Goal: Information Seeking & Learning: Learn about a topic

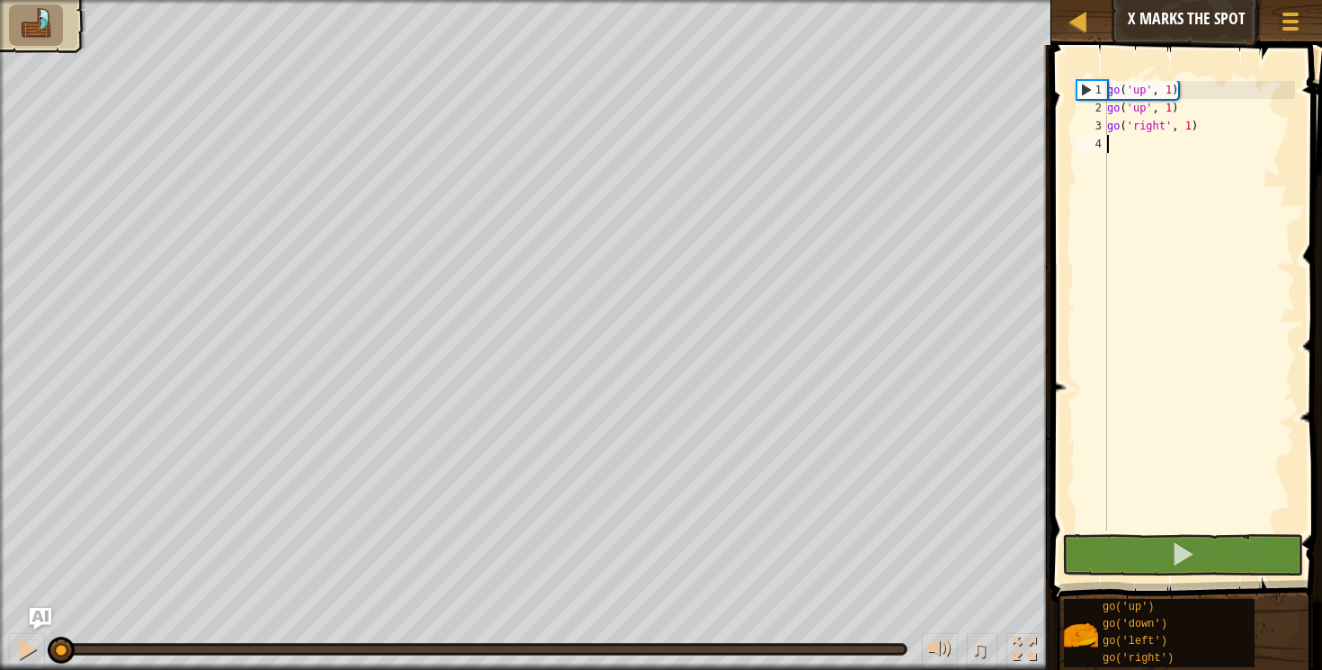
type textarea "r"
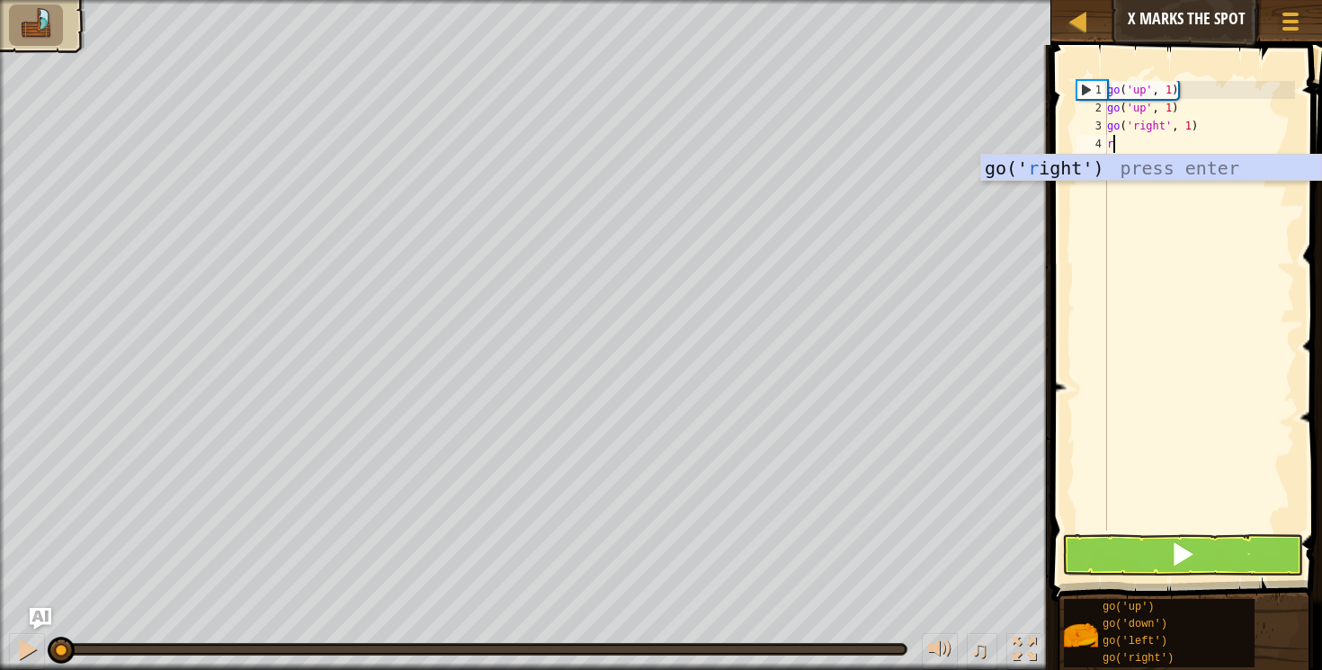
scroll to position [8, 0]
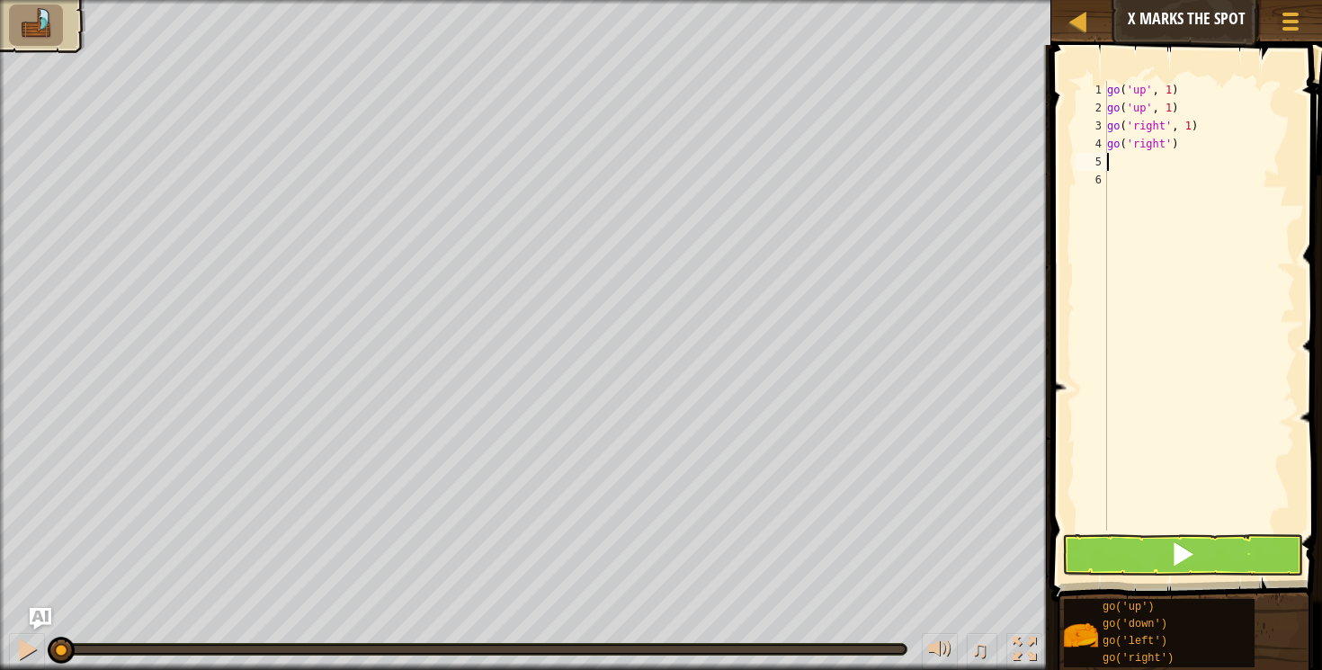
type textarea "r"
type textarea "d"
type textarea "l"
click at [1167, 559] on button at bounding box center [1183, 554] width 242 height 41
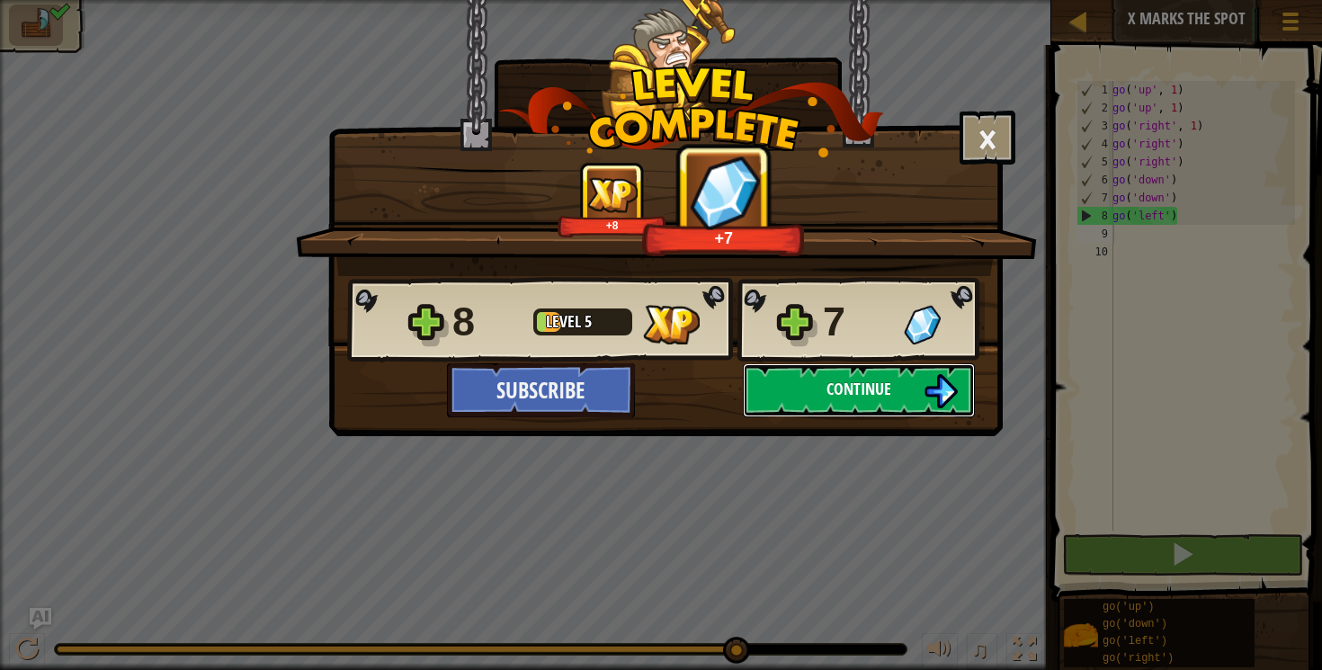
click at [872, 386] on span "Continue" at bounding box center [859, 389] width 65 height 22
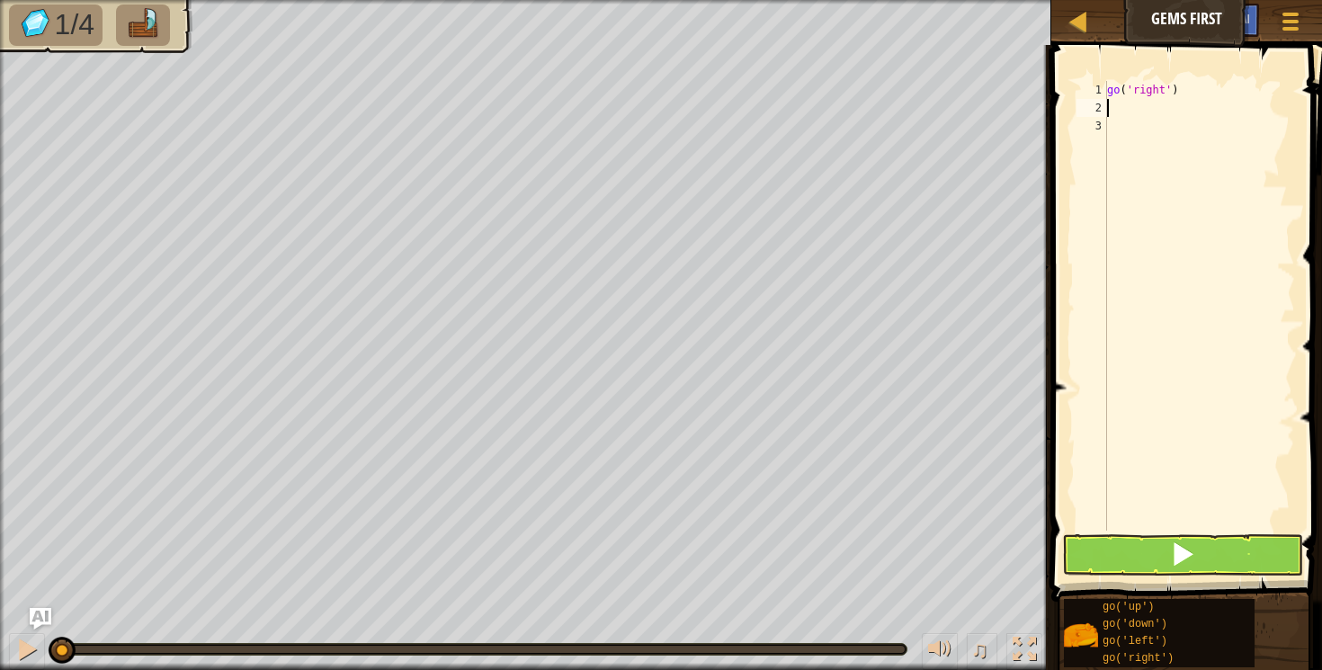
type textarea "r"
type textarea "d"
type textarea "u"
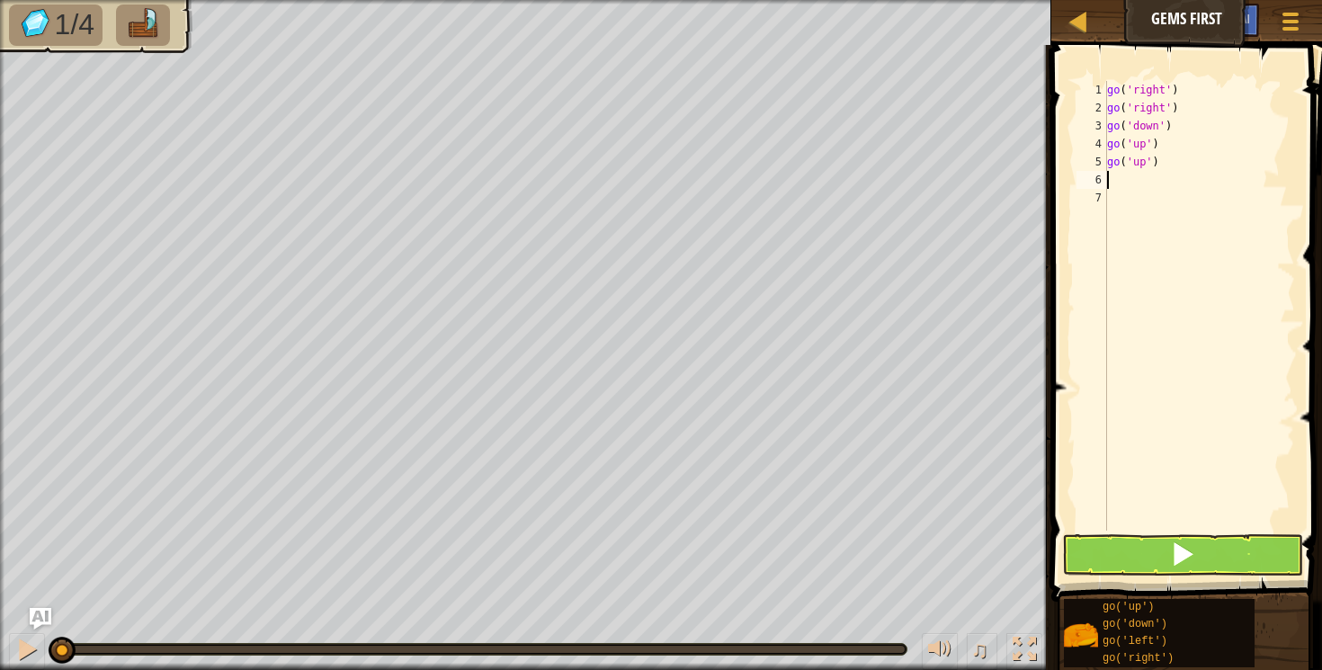
type textarea "d"
type textarea "r"
click at [1094, 543] on button at bounding box center [1183, 554] width 242 height 41
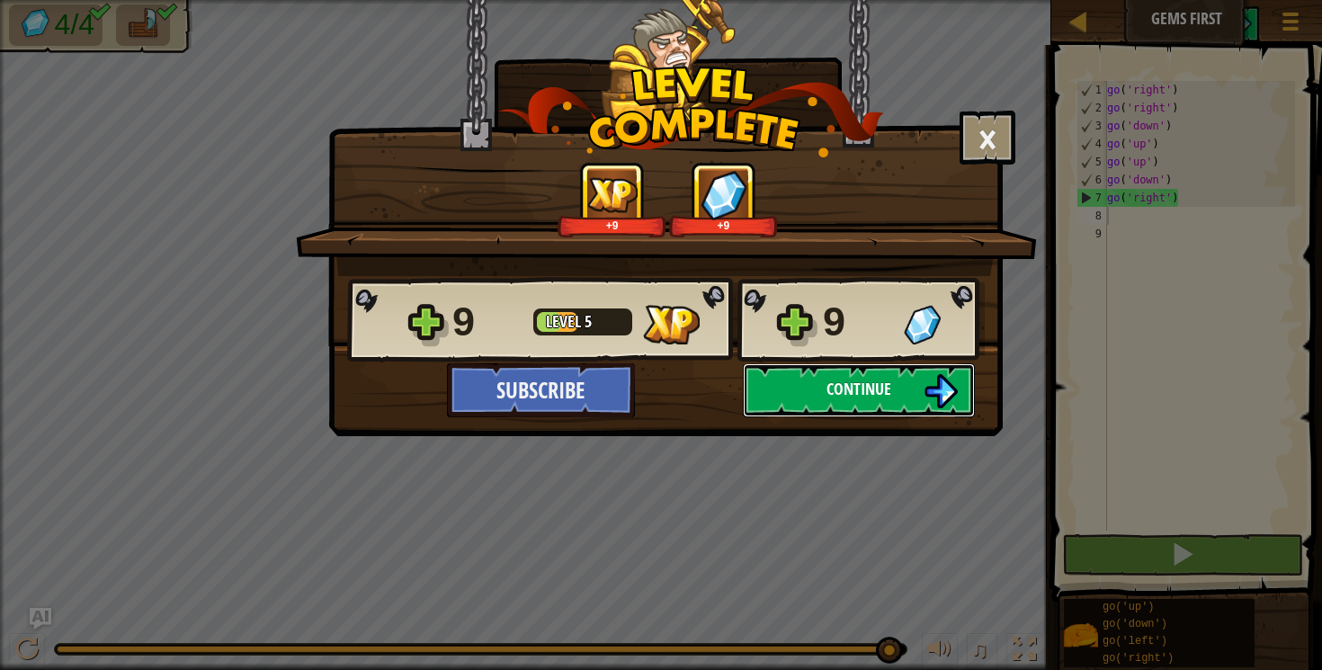
click at [901, 399] on button "Continue" at bounding box center [859, 390] width 232 height 54
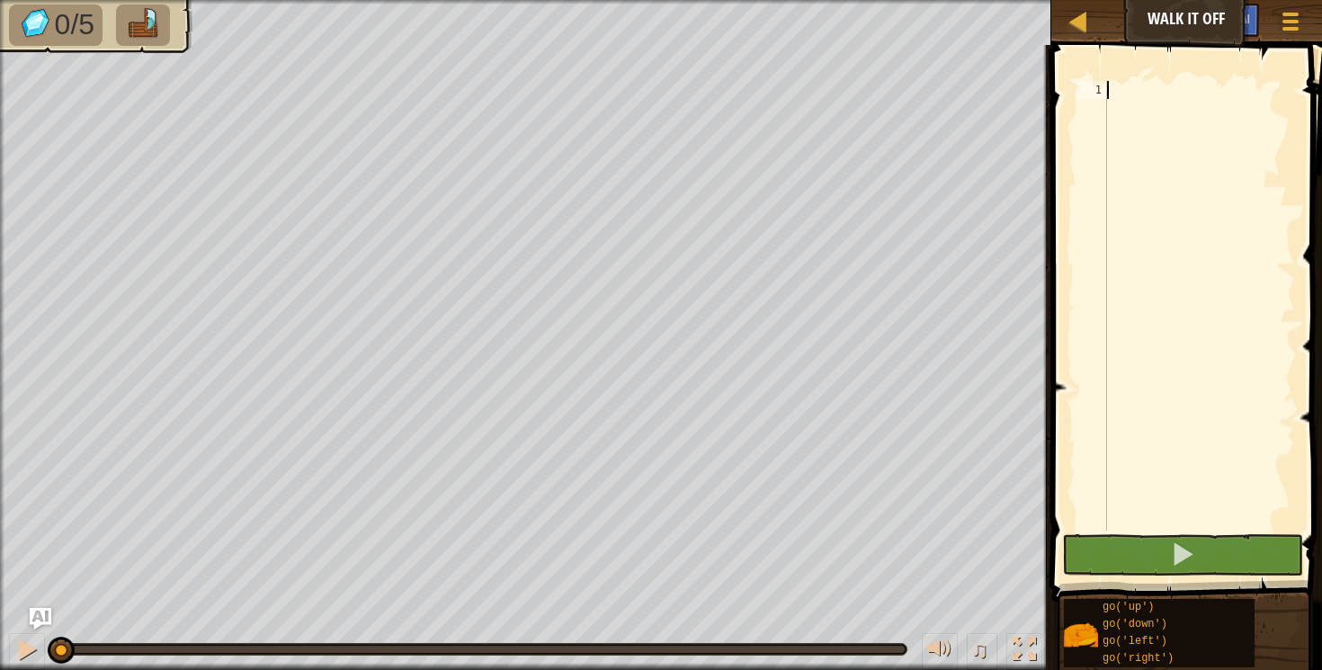
type textarea "u"
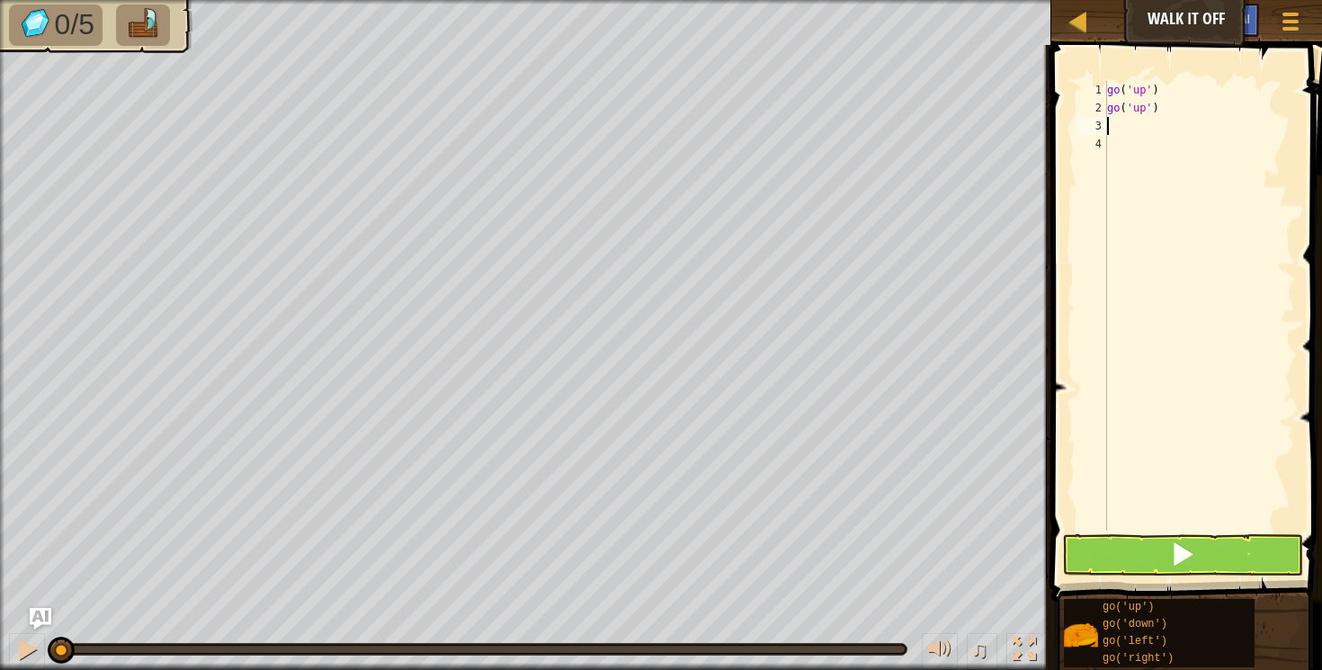
type textarea "r"
type textarea "d"
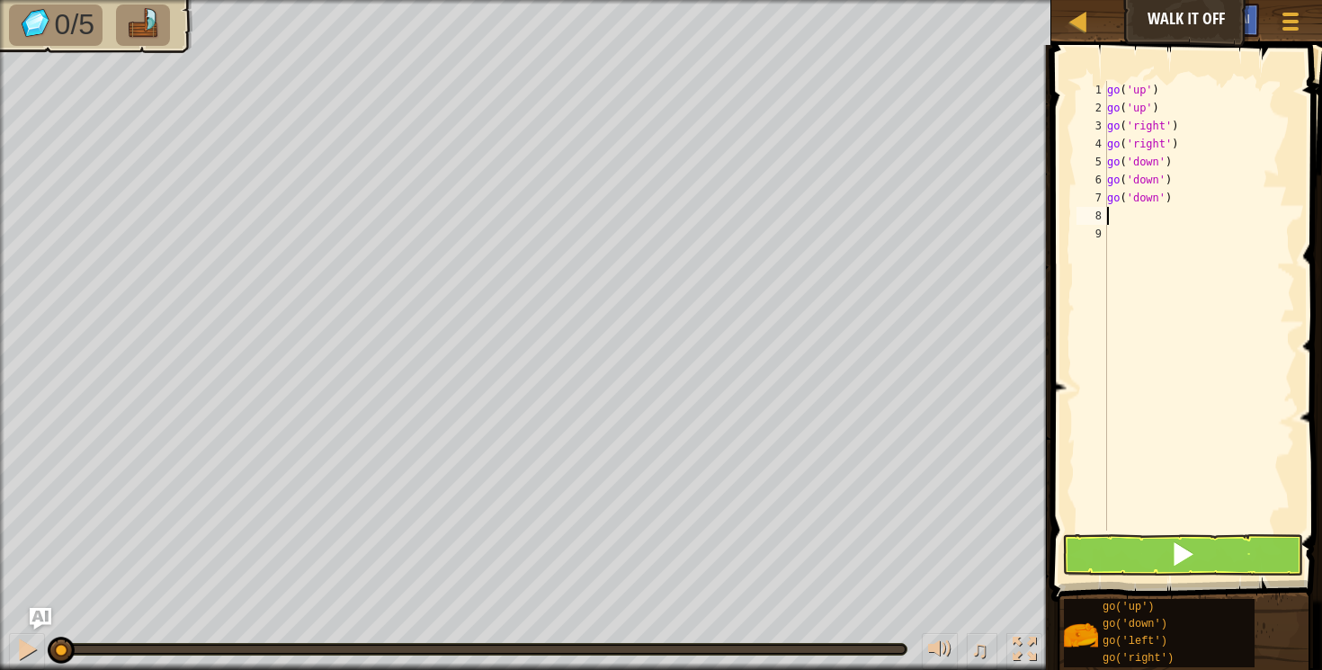
type textarea "r"
click at [1183, 553] on span at bounding box center [1182, 553] width 25 height 25
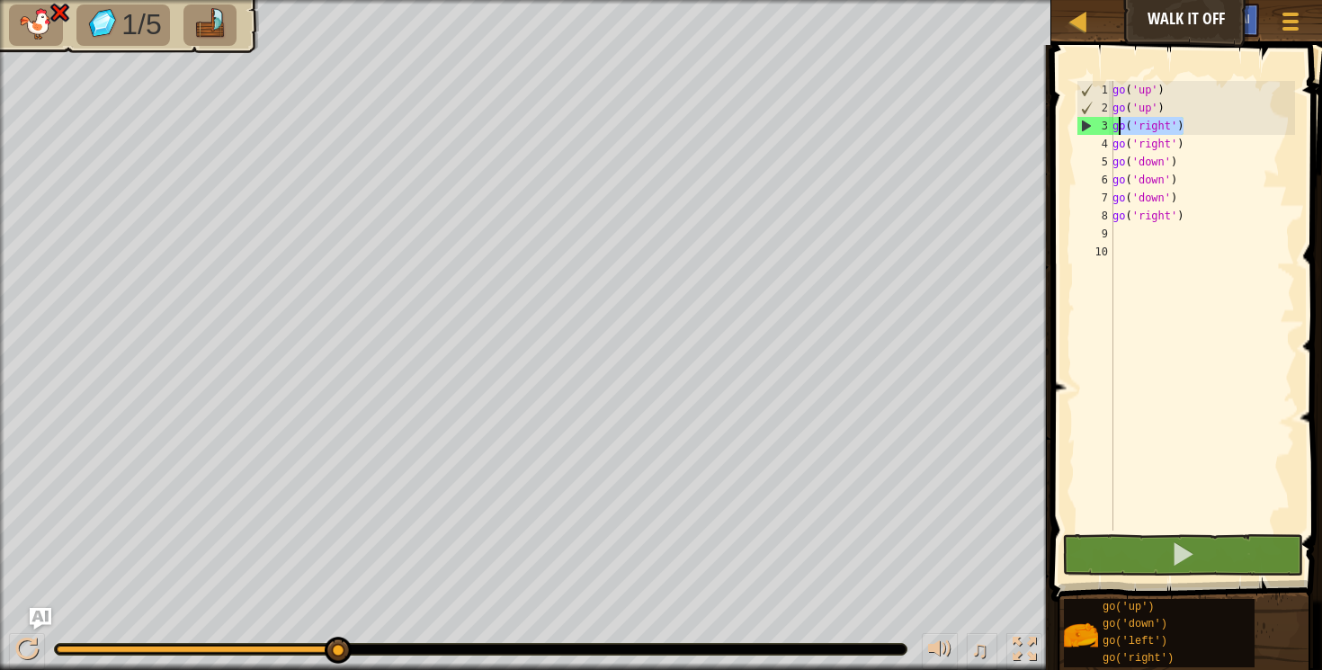
drag, startPoint x: 1188, startPoint y: 129, endPoint x: 1115, endPoint y: 128, distance: 72.9
click at [1116, 128] on div "go ( 'up' ) go ( 'up' ) go ( 'right' ) go ( 'right' ) go ( 'down' ) go ( 'down'…" at bounding box center [1202, 324] width 186 height 486
type textarea "g"
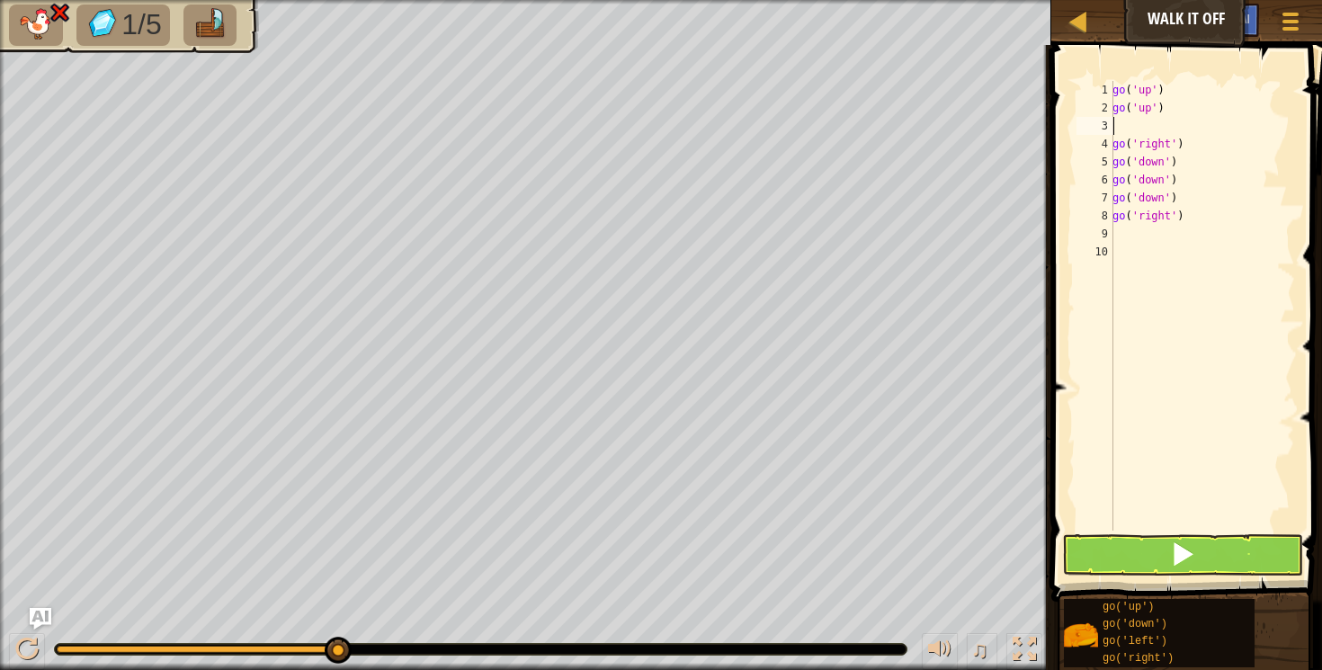
type textarea "u"
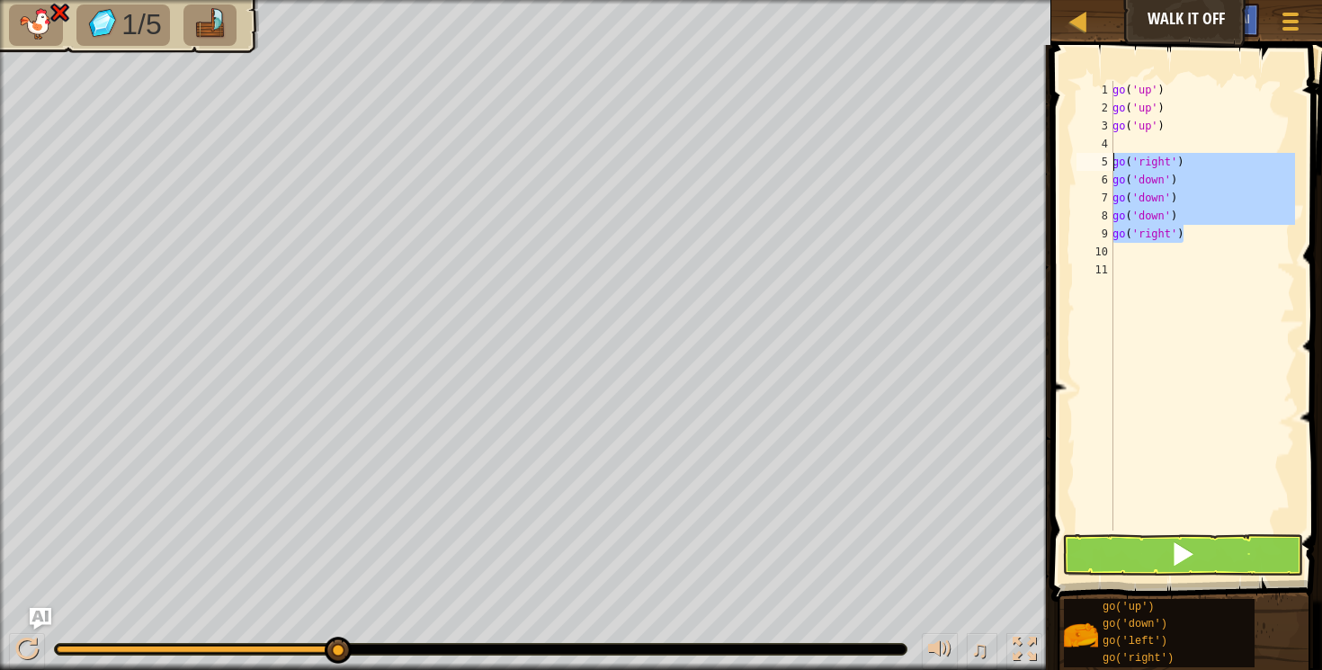
drag, startPoint x: 1181, startPoint y: 235, endPoint x: 1104, endPoint y: 169, distance: 100.8
click at [1104, 169] on div "1 2 3 4 5 6 7 8 9 10 11 go ( 'up' ) go ( 'up' ) go ( 'up' ) go ( 'right' ) go (…" at bounding box center [1184, 306] width 222 height 450
type textarea "go('right') go('down')"
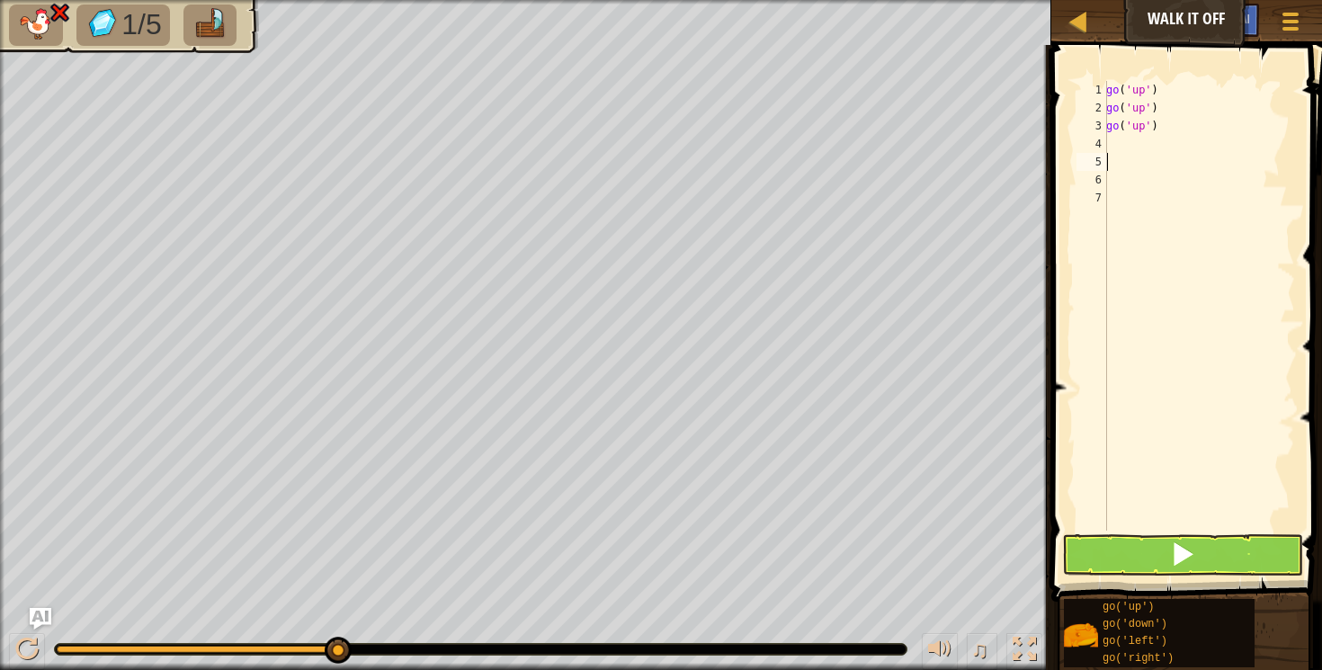
click at [1112, 147] on div "go ( 'up' ) go ( 'up' ) go ( 'up' )" at bounding box center [1199, 324] width 192 height 486
type textarea "r"
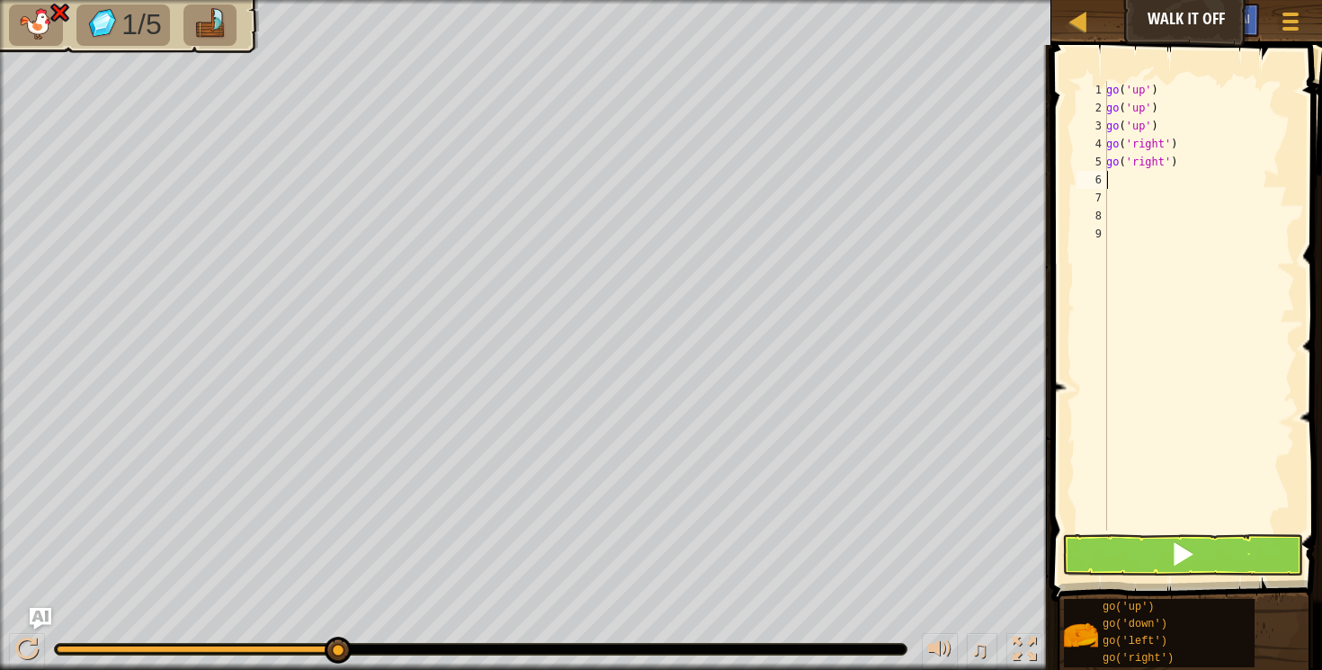
type textarea "r"
type textarea "d"
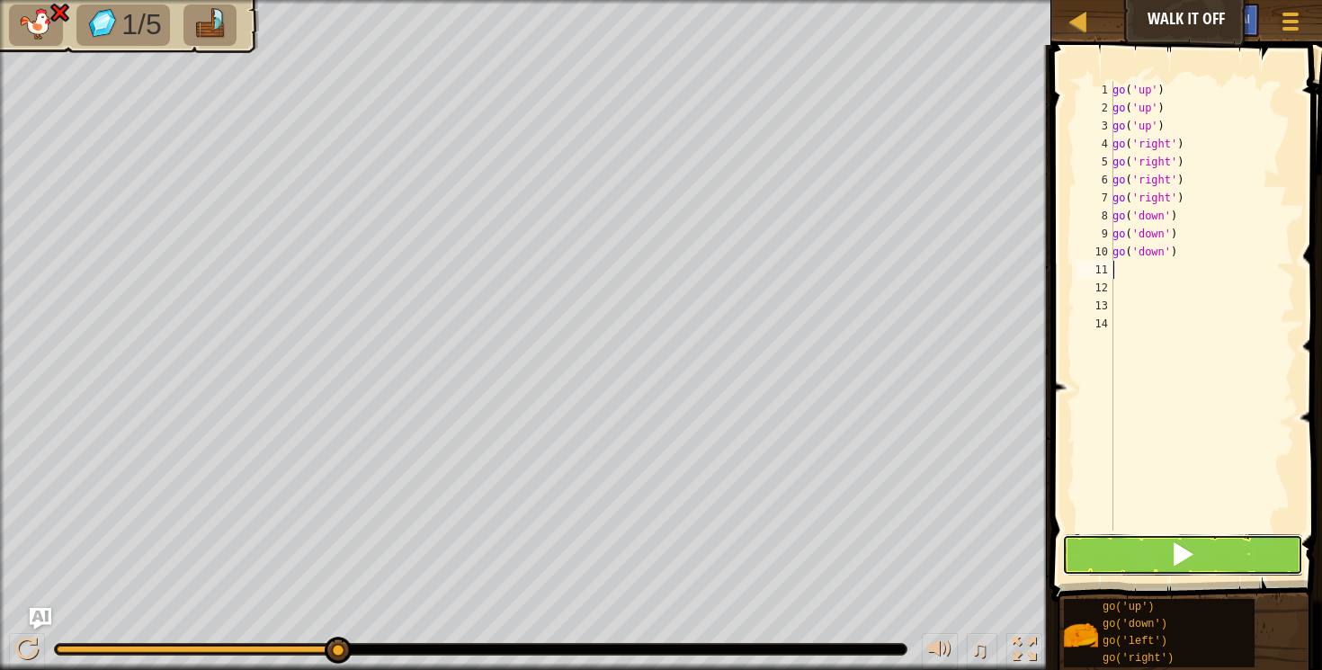
click at [1139, 556] on button at bounding box center [1183, 554] width 242 height 41
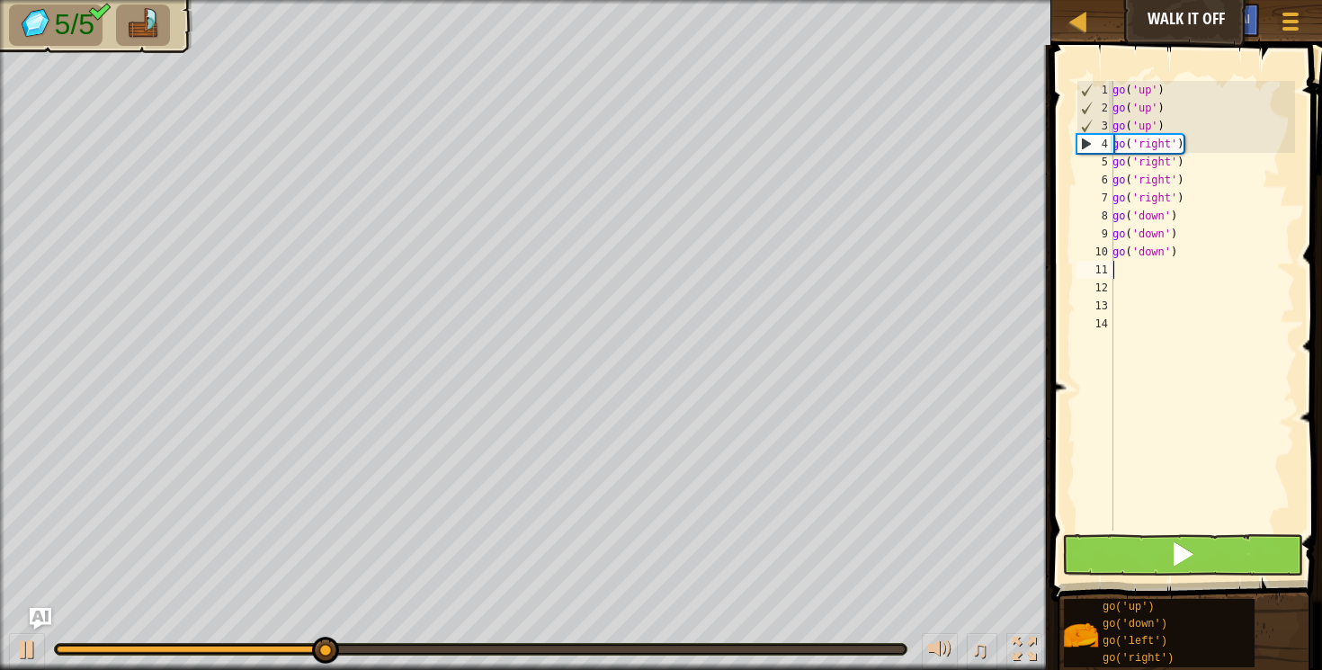
type textarea "g"
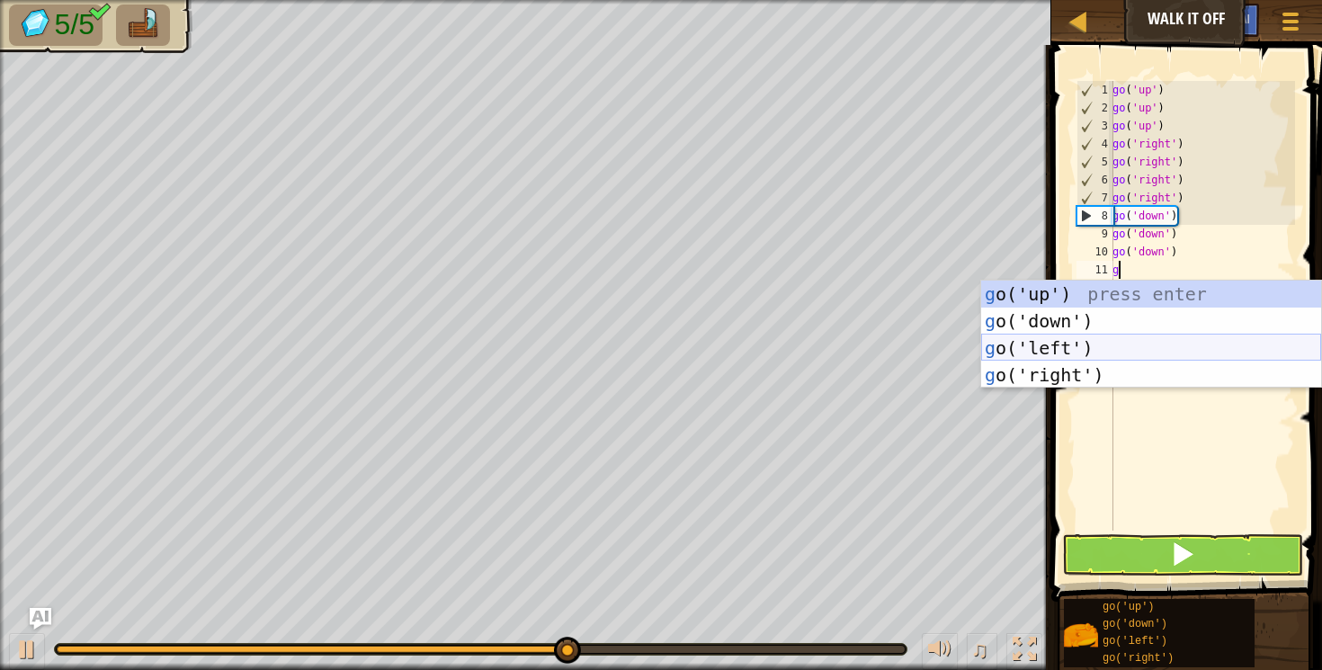
click at [1036, 343] on div "g o('up') press enter g o('down') press enter g o('left') press enter g o('righ…" at bounding box center [1151, 362] width 340 height 162
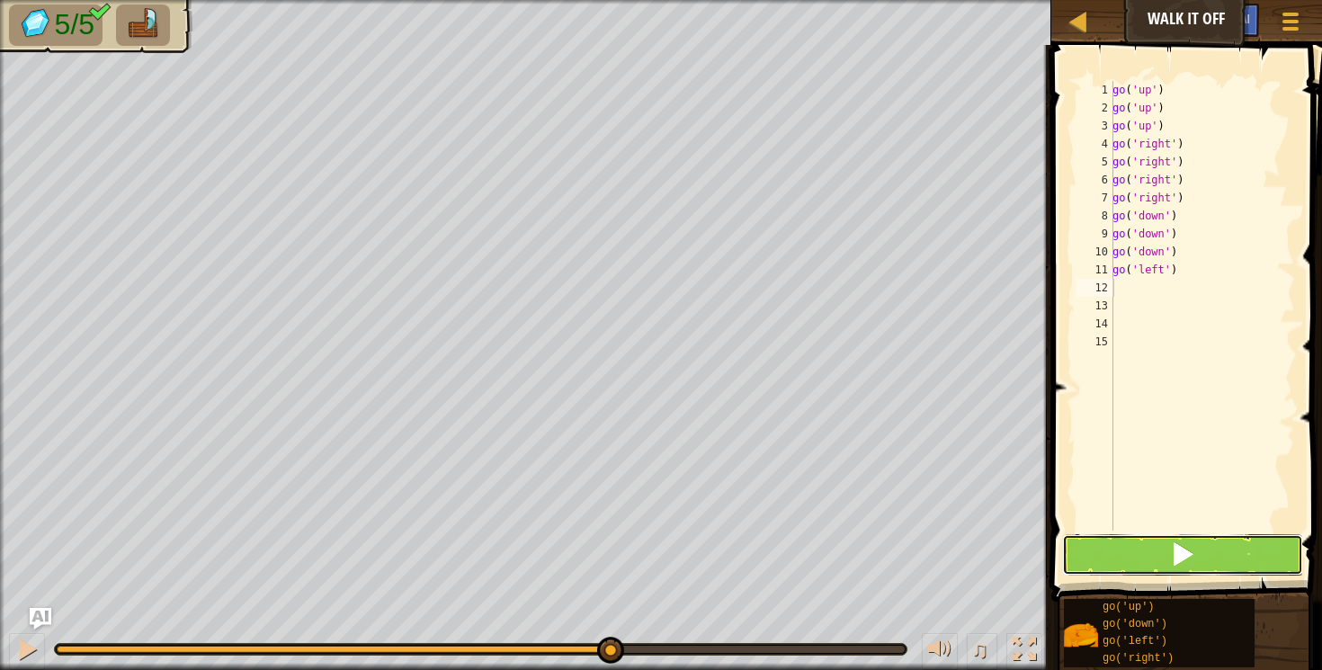
click at [1125, 537] on button at bounding box center [1183, 554] width 242 height 41
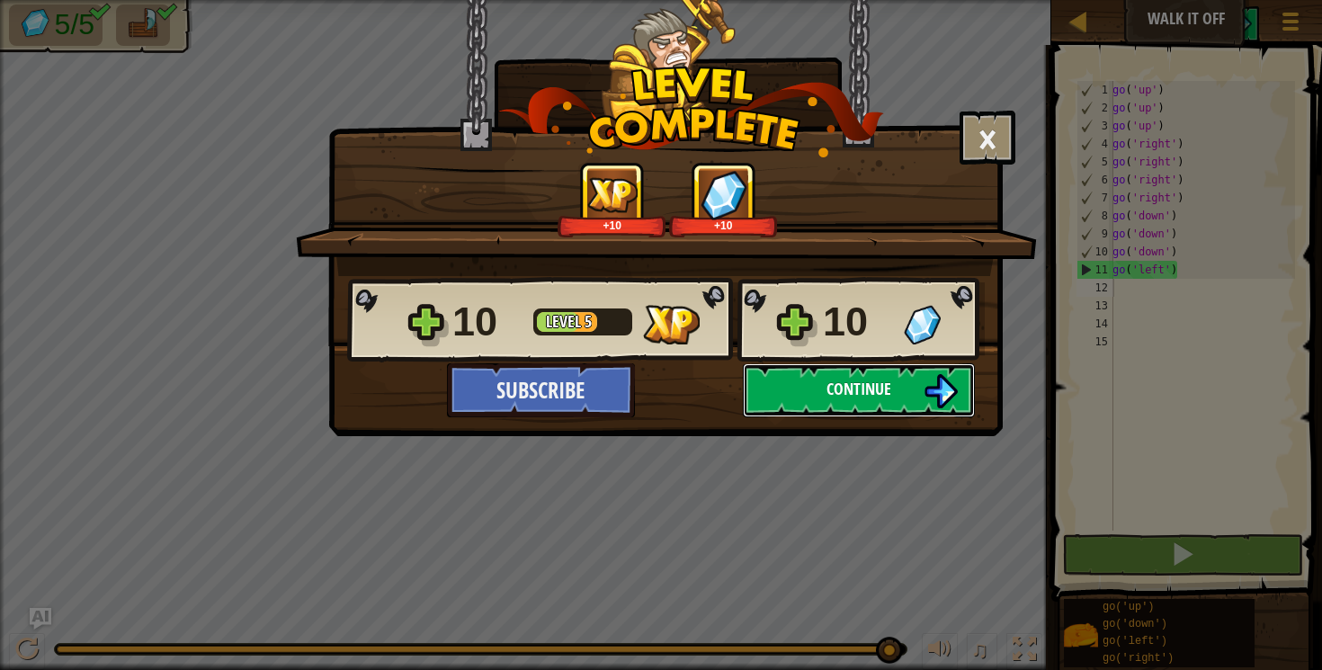
click at [866, 398] on span "Continue" at bounding box center [859, 389] width 65 height 22
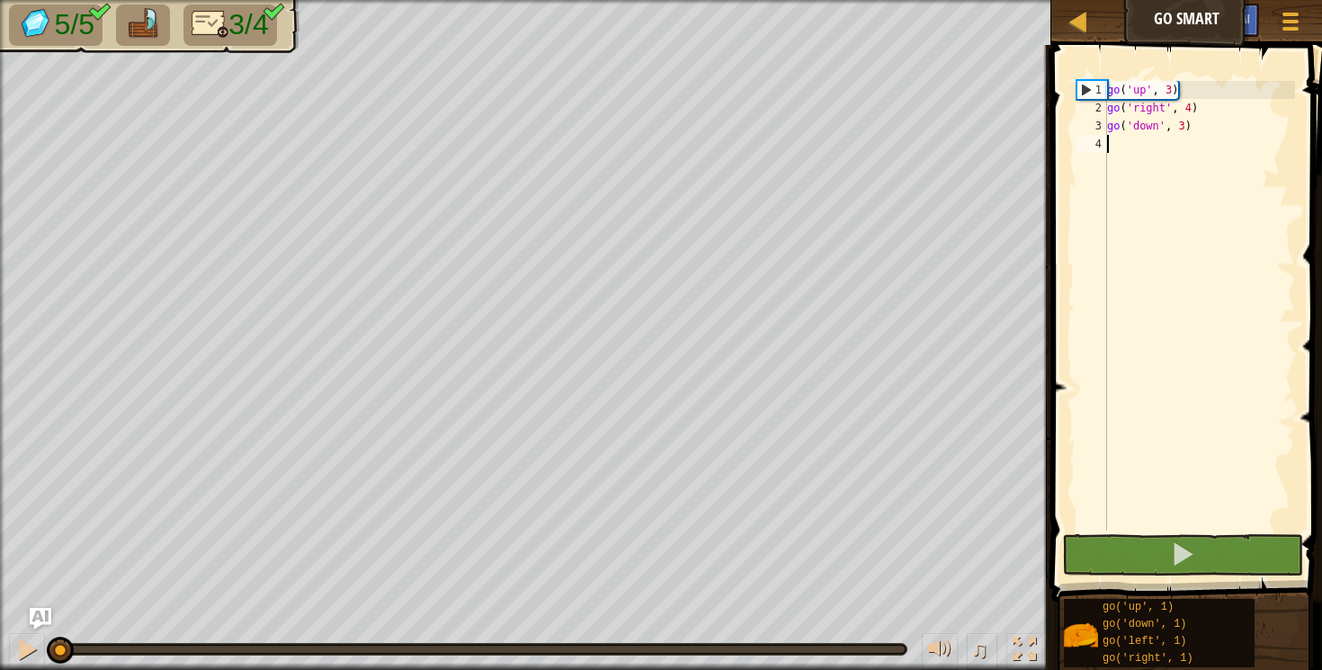
type textarea "ui"
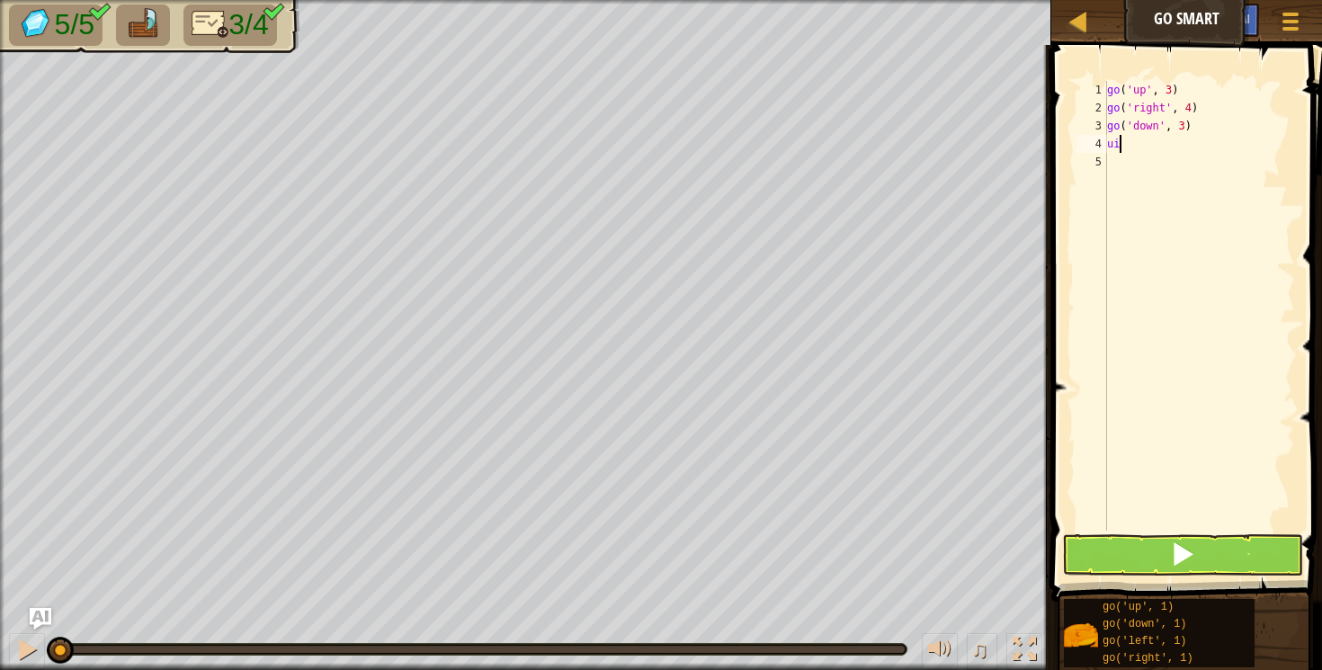
type textarea "u"
type textarea "g"
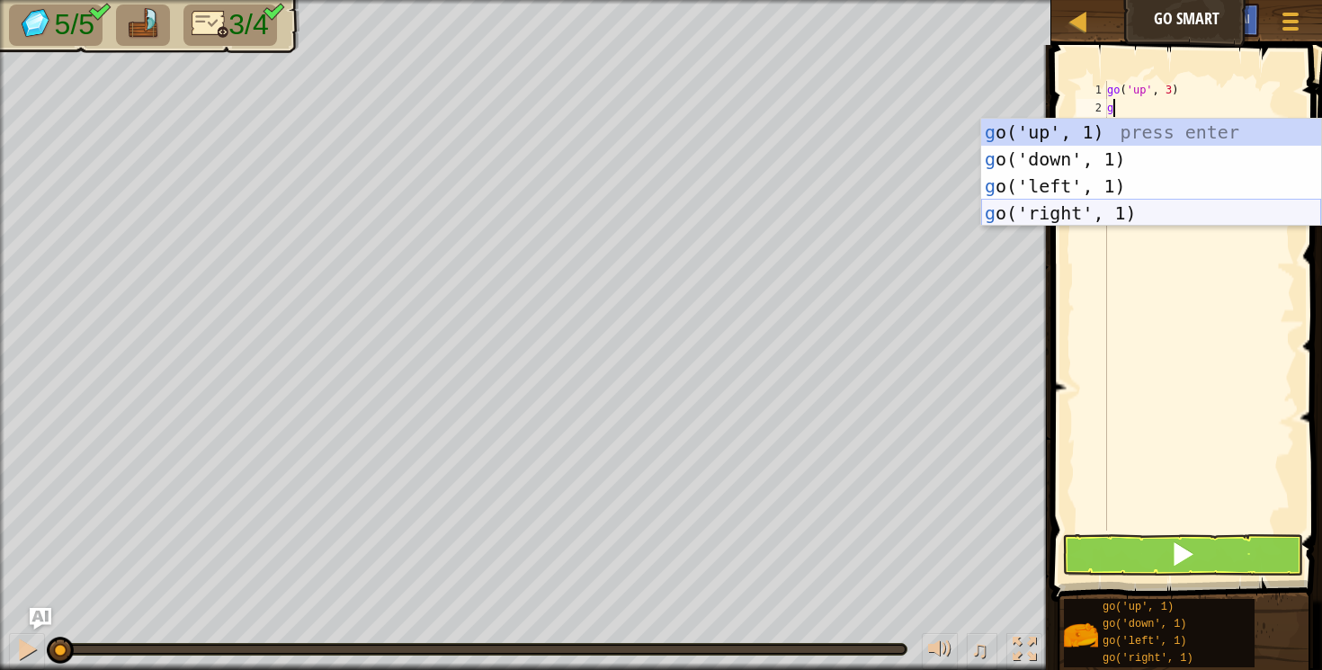
click at [1051, 201] on div "g o('up', 1) press enter g o('down', 1) press enter g o('left', 1) press enter …" at bounding box center [1151, 200] width 340 height 162
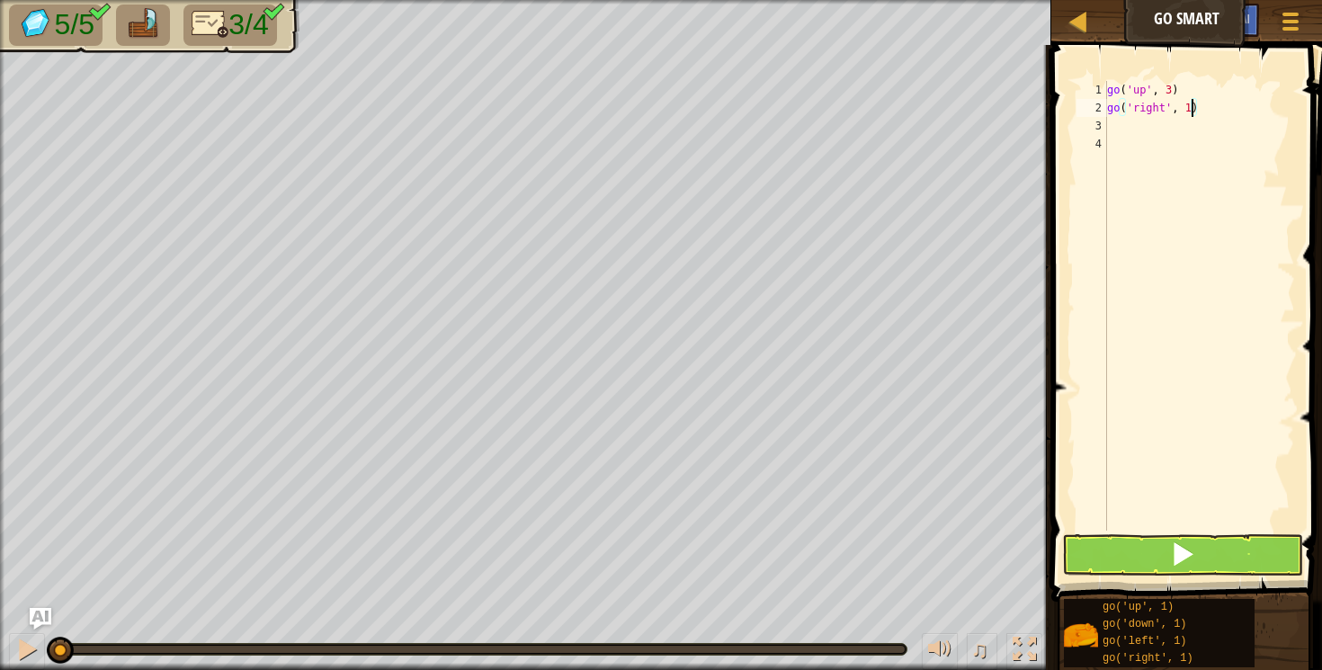
click at [1190, 112] on div "go ( 'up' , 3 ) go ( 'right' , 1 )" at bounding box center [1200, 324] width 192 height 486
type textarea "go('right', 3)"
click at [1110, 124] on div "go ( 'up' , 3 ) go ( 'right' , 3 )" at bounding box center [1200, 324] width 192 height 486
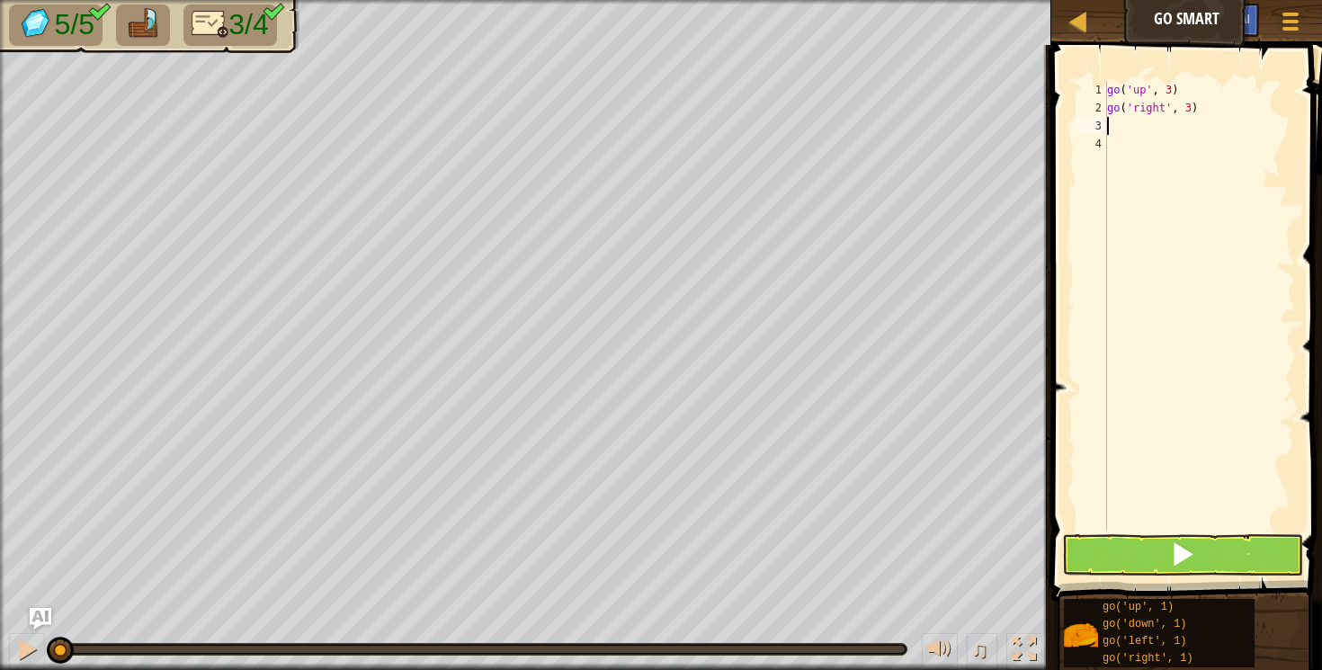
type textarea "d"
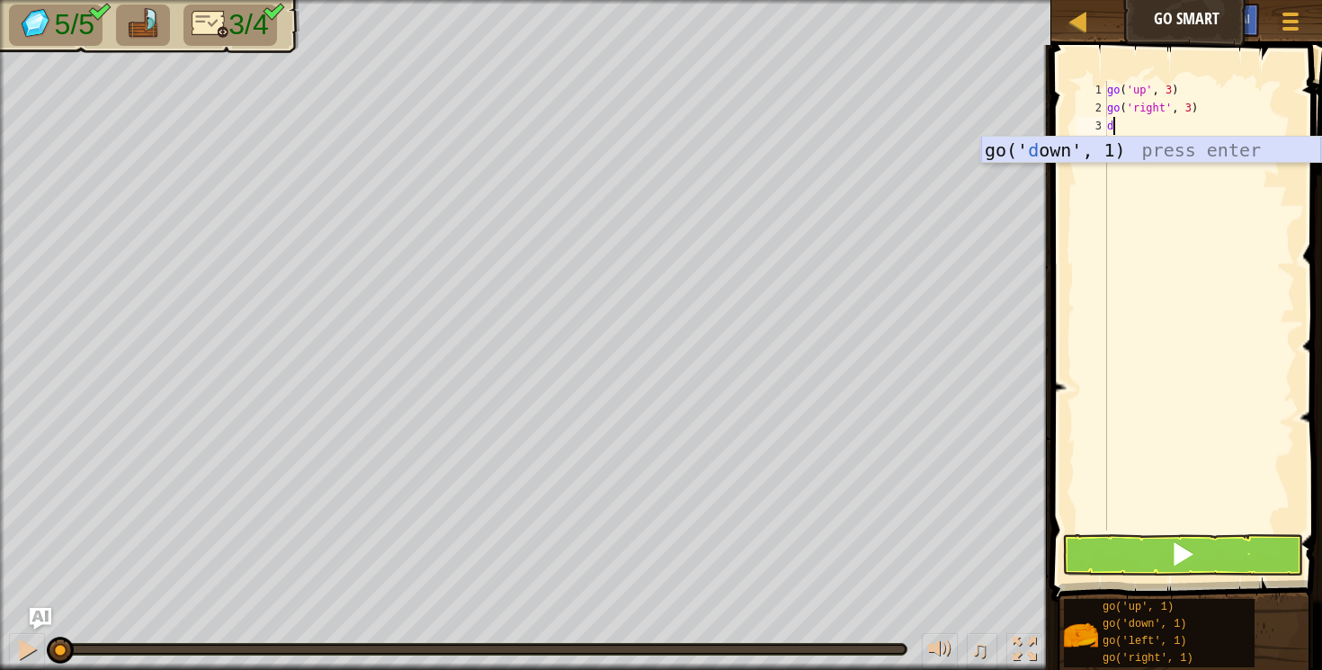
click at [1119, 153] on div "go(' d own', 1) press enter" at bounding box center [1151, 177] width 340 height 81
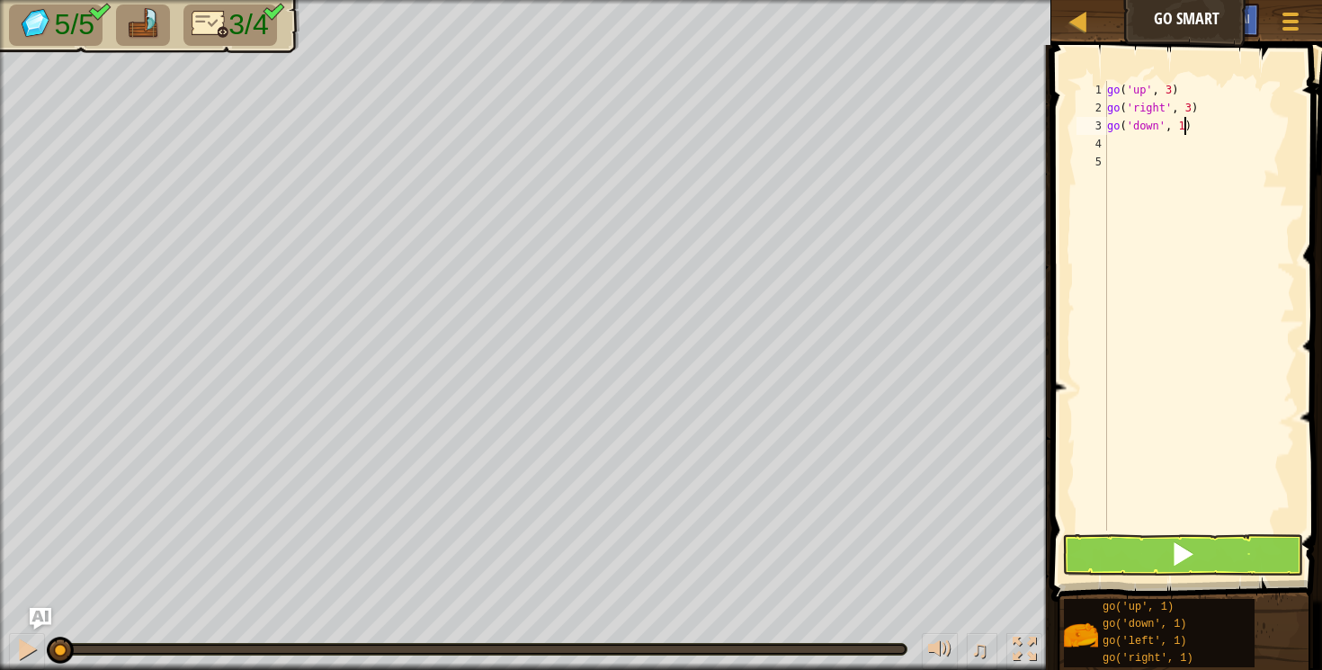
click at [1182, 130] on div "go ( 'up' , 3 ) go ( 'right' , 3 ) go ( 'down' , 1 )" at bounding box center [1200, 324] width 192 height 486
type textarea "go('down', 1)"
click at [1182, 130] on div "go ( 'up' , 3 ) go ( 'right' , 3 ) go ( 'down' , 1 )" at bounding box center [1200, 324] width 192 height 486
click at [1142, 169] on div "go ( 'up' , 3 ) go ( 'right' , 3 ) go ( 'down' , 1 )" at bounding box center [1200, 324] width 192 height 486
click at [1180, 127] on div "go ( 'up' , 3 ) go ( 'right' , 3 ) go ( 'down' , 1 )" at bounding box center [1200, 324] width 192 height 486
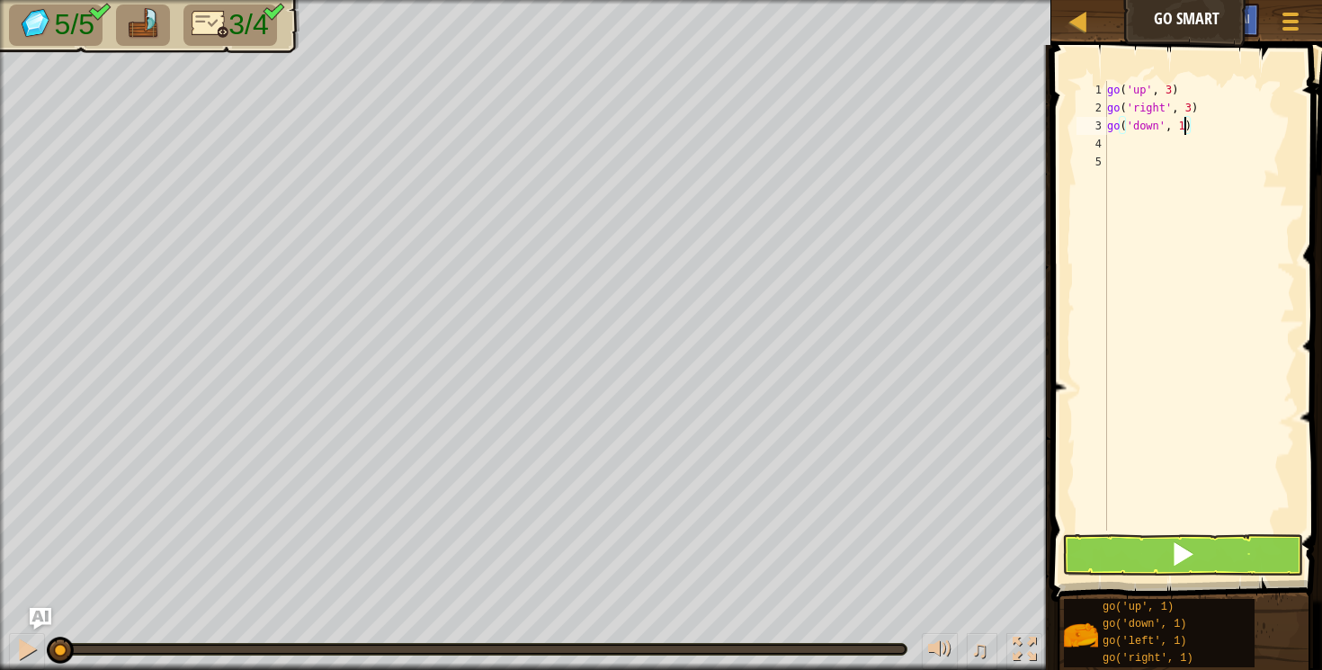
click at [1185, 126] on div "go ( 'up' , 3 ) go ( 'right' , 3 ) go ( 'down' , 1 )" at bounding box center [1200, 324] width 192 height 486
type textarea "go('down', 4)"
click at [1115, 147] on div "go ( 'up' , 3 ) go ( 'right' , 3 ) go ( 'down' , 4 )" at bounding box center [1200, 324] width 192 height 486
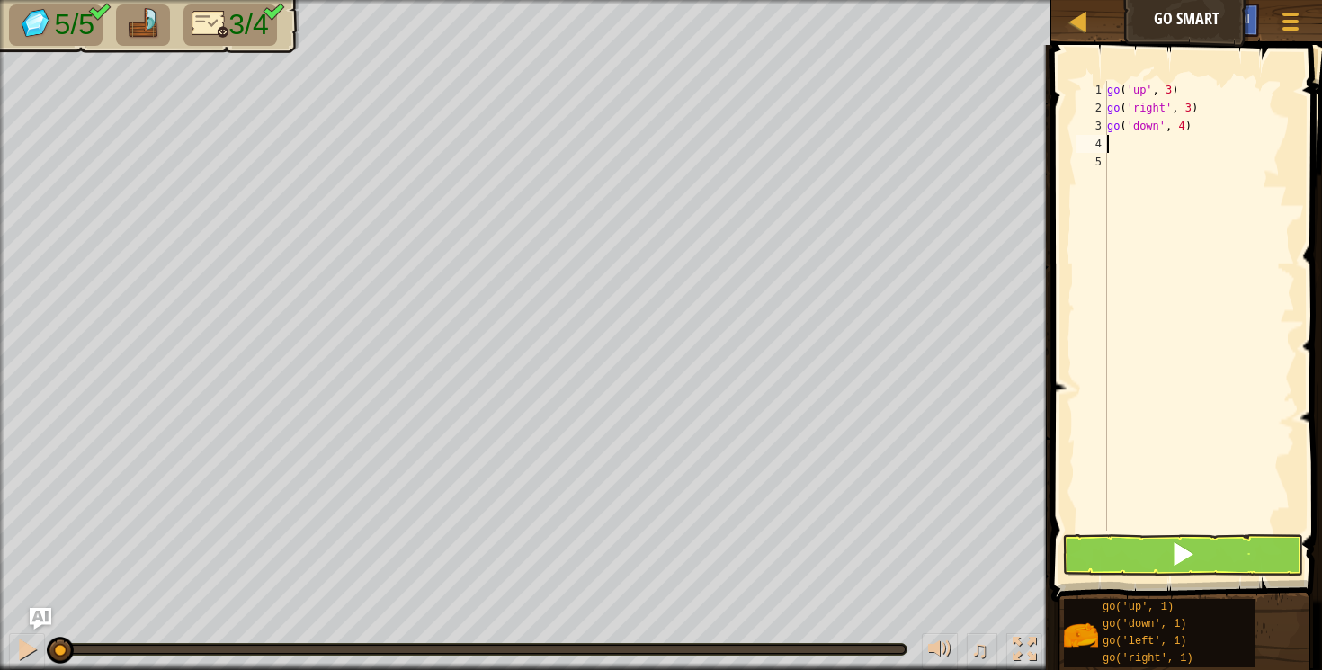
type textarea "g"
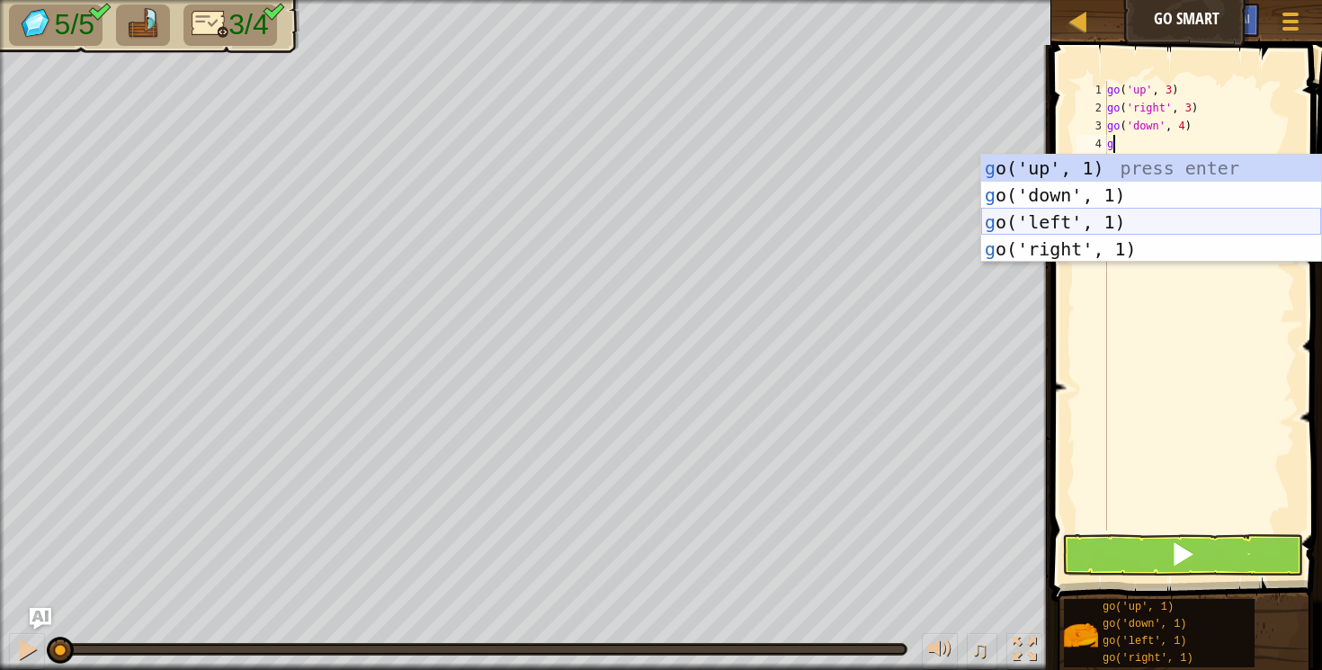
click at [1128, 228] on div "g o('up', 1) press enter g o('down', 1) press enter g o('left', 1) press enter …" at bounding box center [1151, 236] width 340 height 162
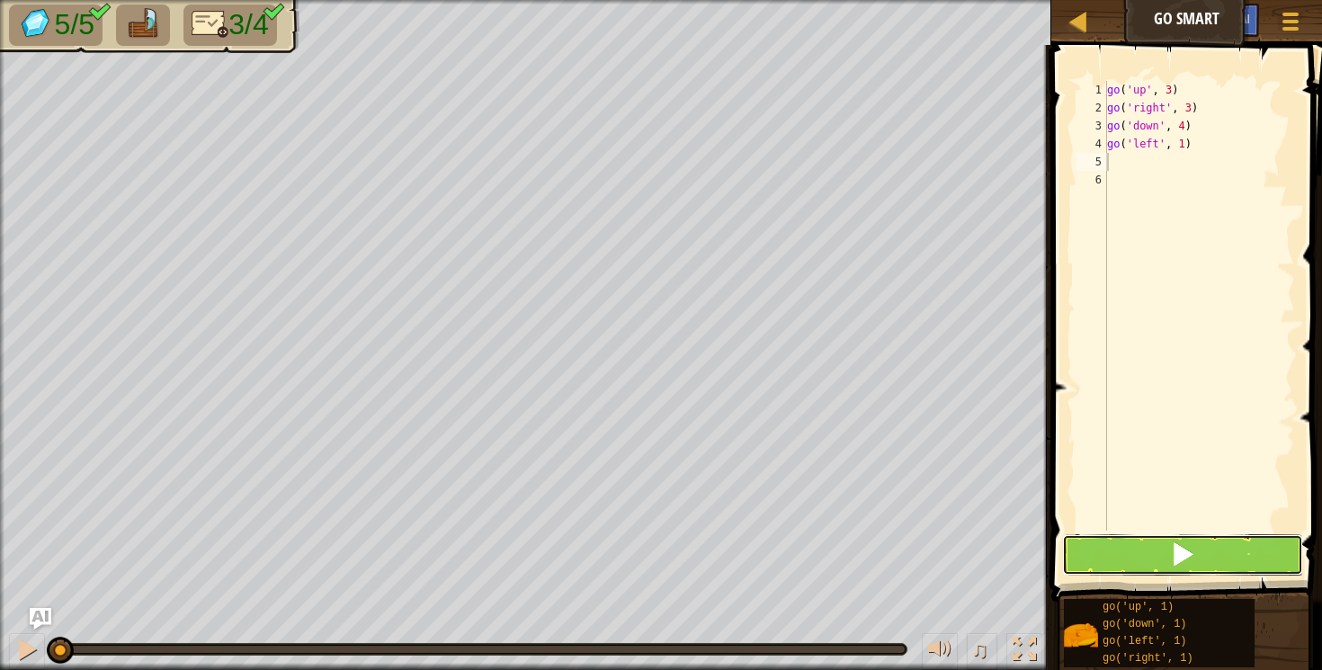
click at [1137, 560] on button at bounding box center [1183, 554] width 242 height 41
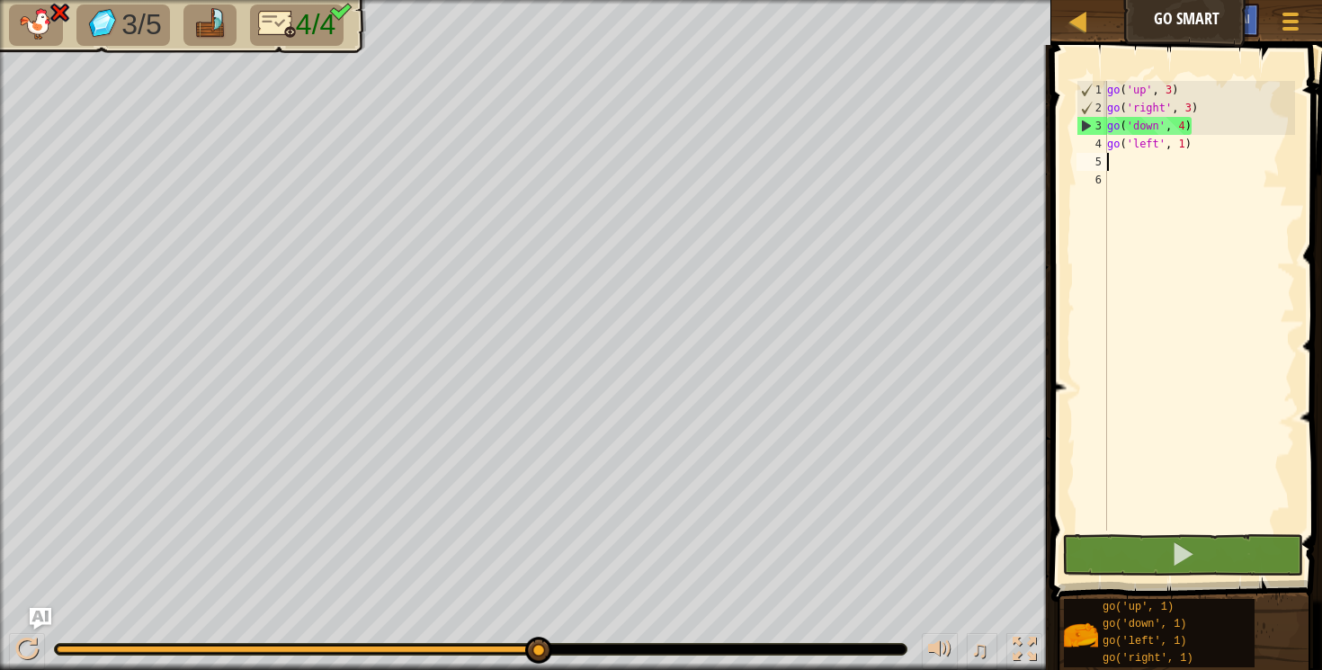
click at [1158, 151] on div "go ( 'up' , 3 ) go ( 'right' , 3 ) go ( 'down' , 4 ) go ( 'left' , 1 )" at bounding box center [1200, 324] width 192 height 486
click at [1193, 108] on div "go ( 'up' , 3 ) go ( 'right' , 3 ) go ( 'down' , 4 ) go ( 'left' , 1 )" at bounding box center [1200, 324] width 192 height 486
click at [1189, 110] on div "go ( 'up' , 3 ) go ( 'right' , 3 ) go ( 'down' , 4 ) go ( 'left' , 1 )" at bounding box center [1200, 324] width 192 height 486
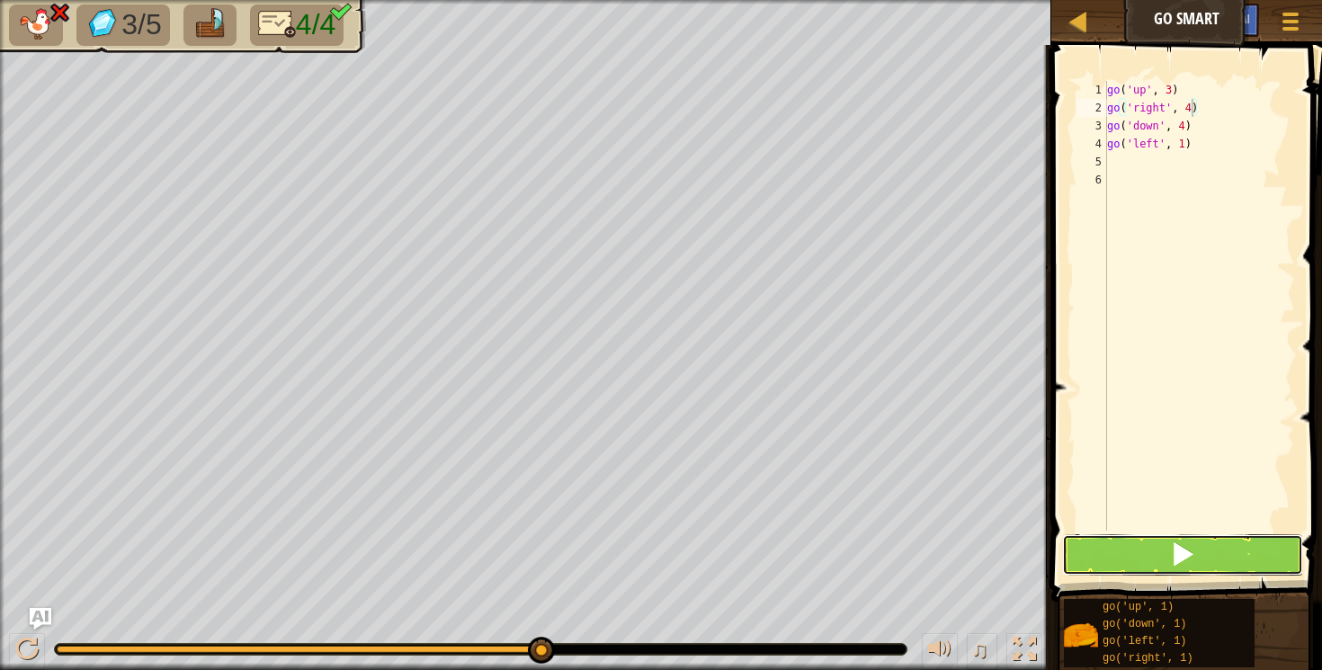
click at [1120, 545] on button at bounding box center [1183, 554] width 242 height 41
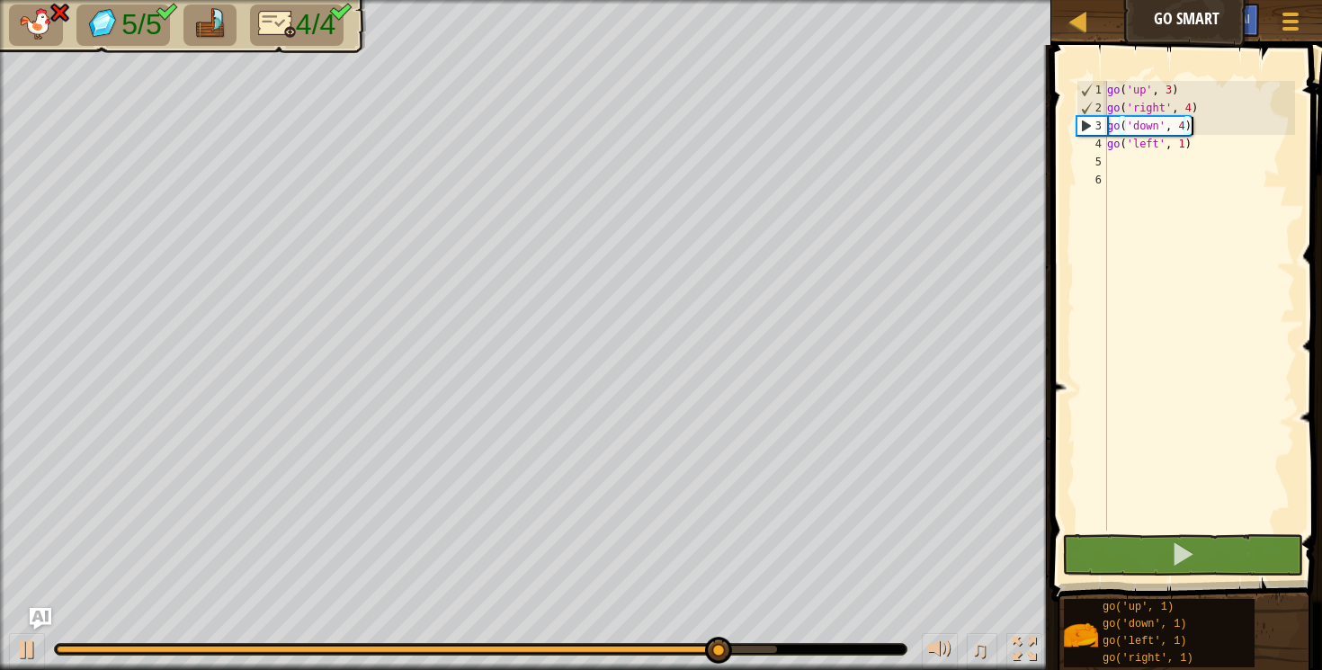
click at [1189, 124] on div "go ( 'up' , 3 ) go ( 'right' , 4 ) go ( 'down' , 4 ) go ( 'left' , 1 )" at bounding box center [1200, 324] width 192 height 486
click at [1186, 122] on div "go ( 'up' , 3 ) go ( 'right' , 4 ) go ( 'down' , 4 ) go ( 'left' , 1 )" at bounding box center [1200, 324] width 192 height 486
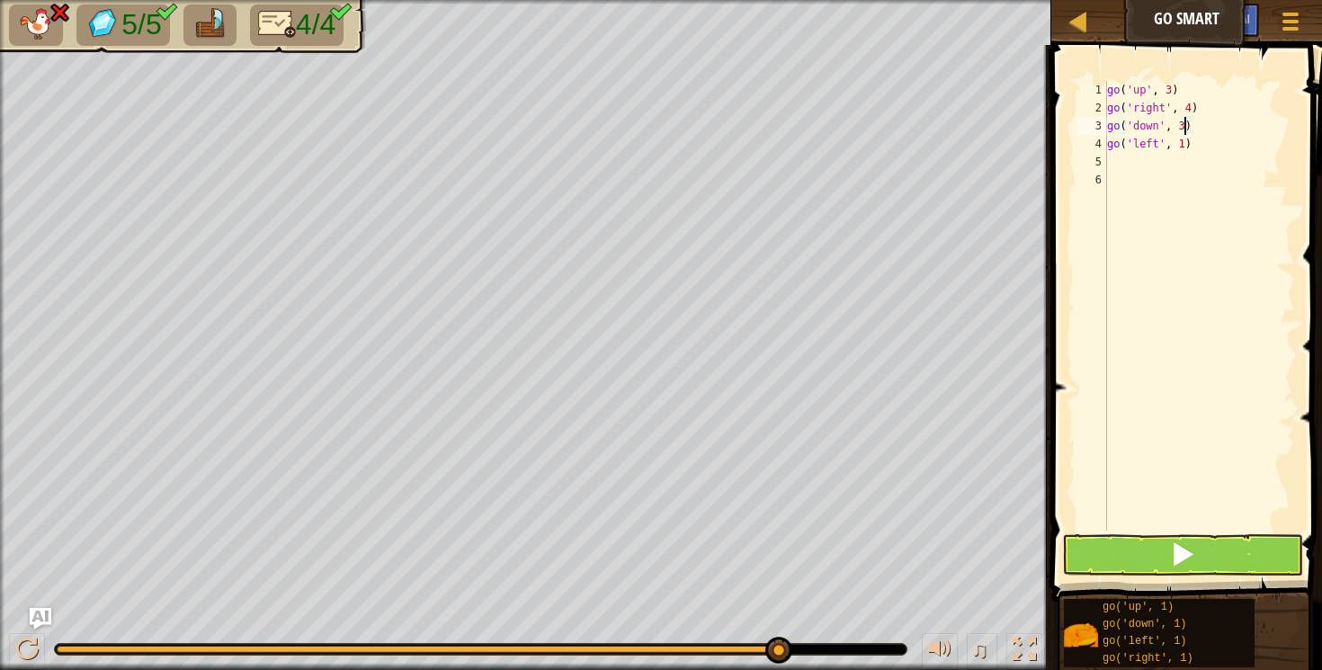
type textarea "go('down', 3)"
click at [1143, 542] on button at bounding box center [1183, 554] width 242 height 41
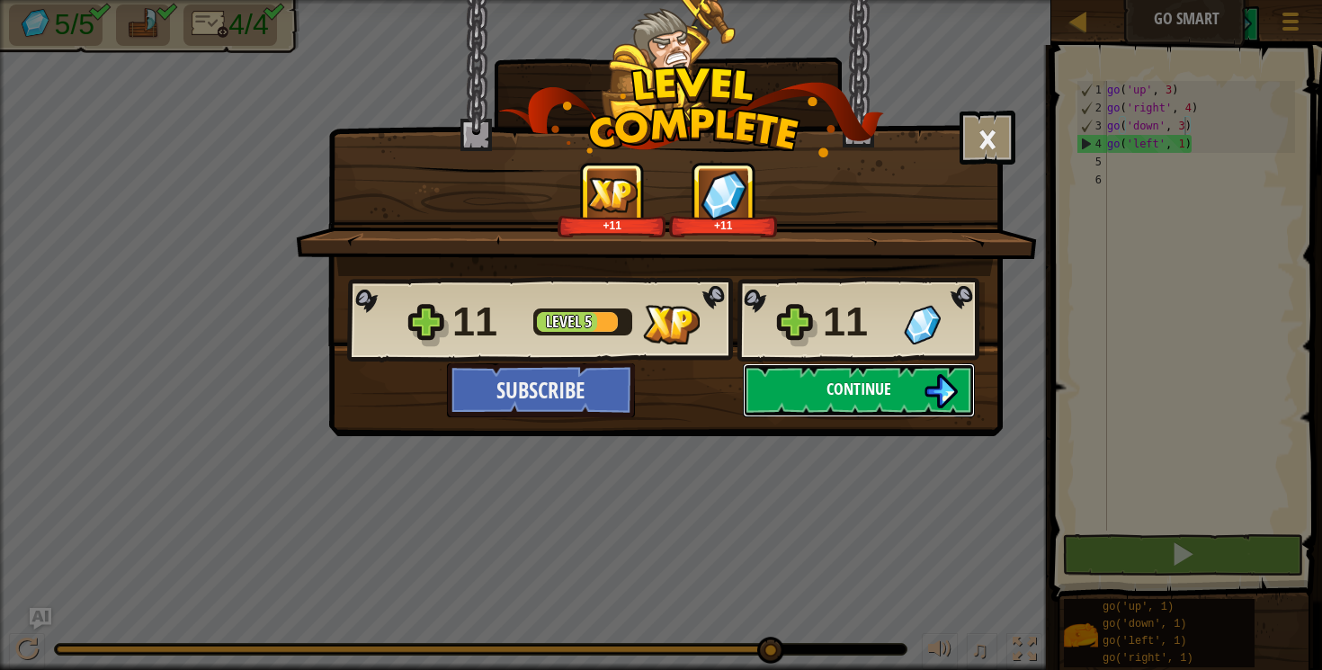
click at [809, 389] on button "Continue" at bounding box center [859, 390] width 232 height 54
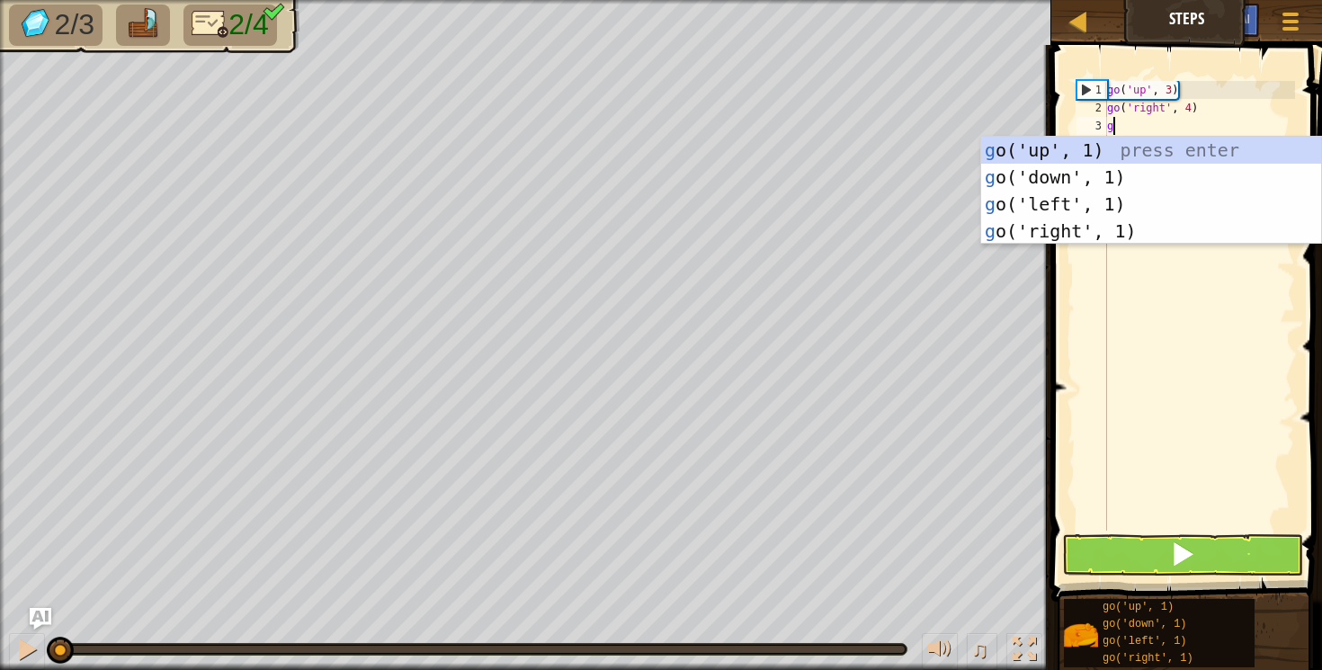
scroll to position [8, 0]
type textarea "go"
